Goal: Task Accomplishment & Management: Manage account settings

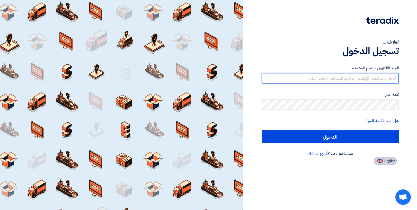
type input "[EMAIL_ADDRESS][DOMAIN_NAME]"
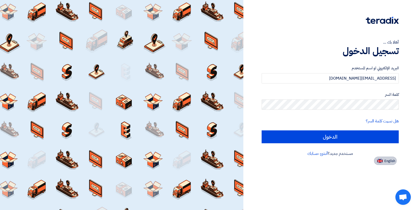
click at [383, 160] on img at bounding box center [380, 161] width 6 height 4
type input "Sign in"
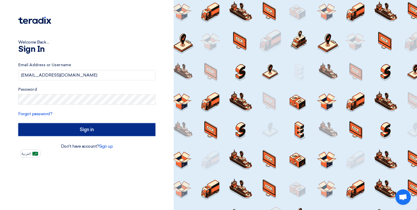
click at [55, 129] on input "Sign in" at bounding box center [86, 129] width 137 height 13
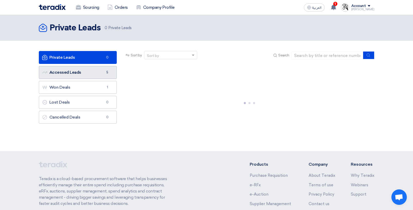
click at [69, 70] on link "Accessed Leads Accessed Leads 5" at bounding box center [78, 72] width 78 height 13
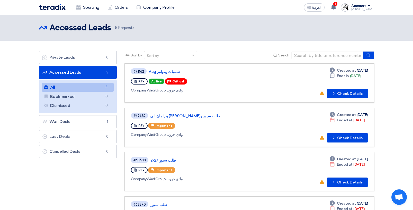
click at [381, 28] on header "Accessed Leads Accessed Leads 5 Requests" at bounding box center [206, 28] width 413 height 26
click at [338, 6] on span "1" at bounding box center [335, 4] width 4 height 4
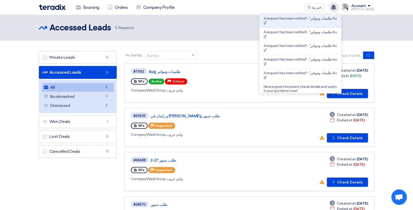
click at [389, 33] on header "Accessed Leads Accessed Leads 5 Requests" at bounding box center [206, 28] width 413 height 26
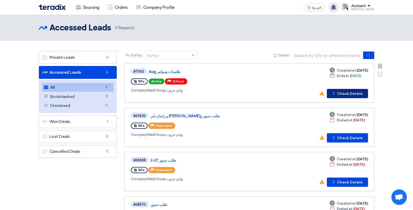
click at [357, 94] on button "Check details Check Details" at bounding box center [347, 93] width 41 height 9
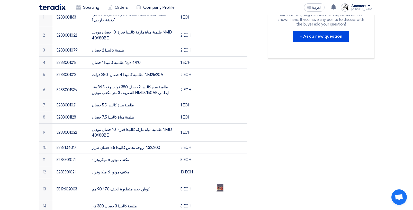
scroll to position [129, 0]
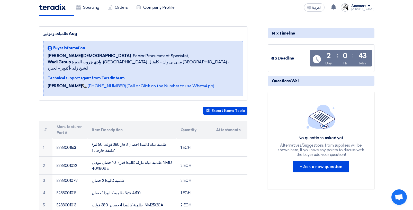
scroll to position [0, 0]
